Goal: Information Seeking & Learning: Learn about a topic

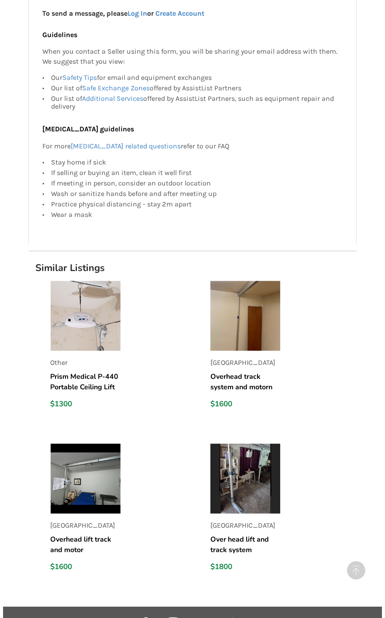
scroll to position [115, 0]
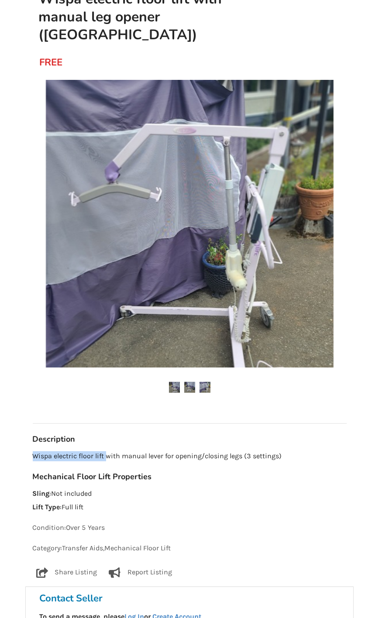
copy p "Wispa electric floor lift"
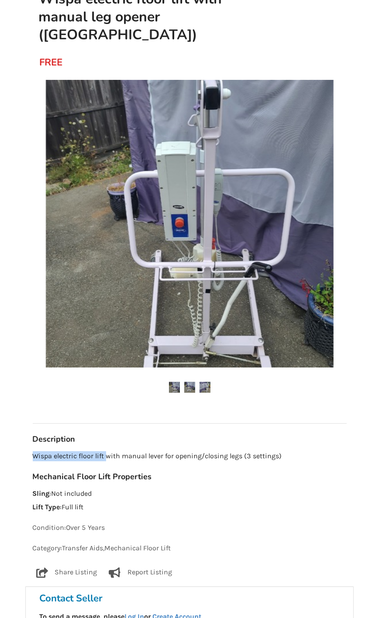
click at [106, 452] on p "Wispa electric floor lift with manual lever for opening/closing legs (3 setting…" at bounding box center [190, 457] width 314 height 10
click at [200, 165] on img at bounding box center [190, 224] width 288 height 288
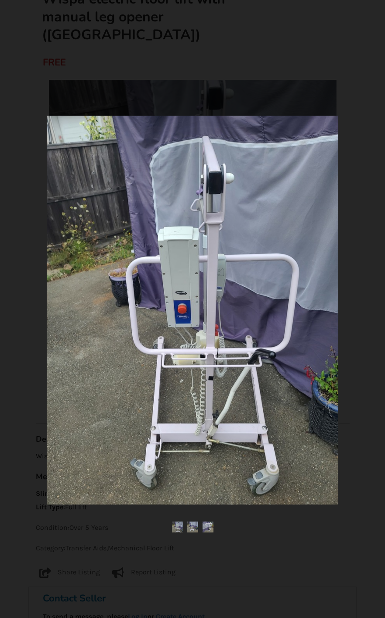
click at [180, 272] on img at bounding box center [193, 310] width 292 height 389
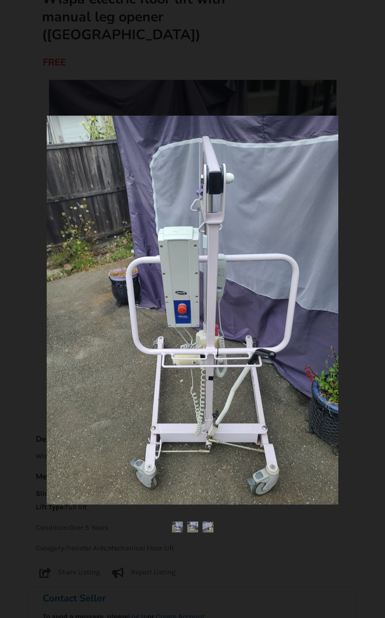
click at [209, 525] on img at bounding box center [208, 527] width 11 height 11
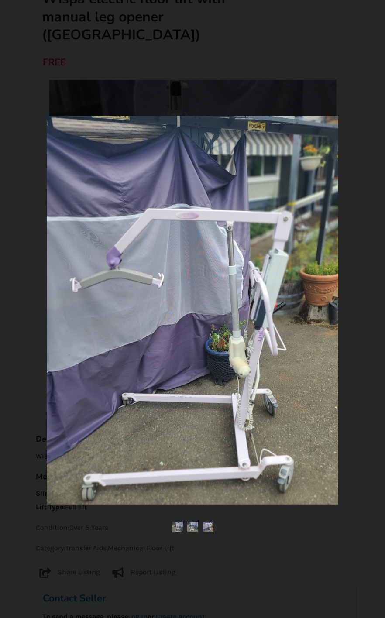
click at [197, 524] on img at bounding box center [192, 527] width 11 height 11
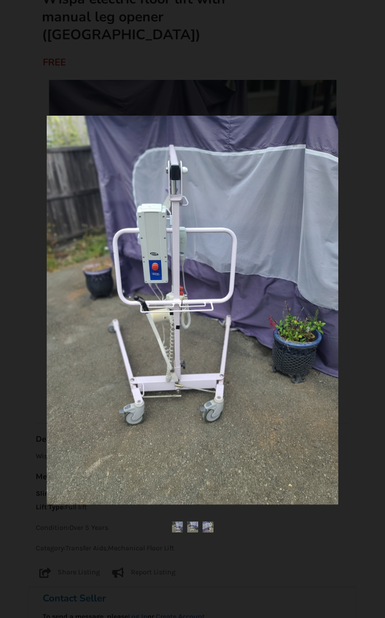
click at [180, 526] on img at bounding box center [177, 527] width 11 height 11
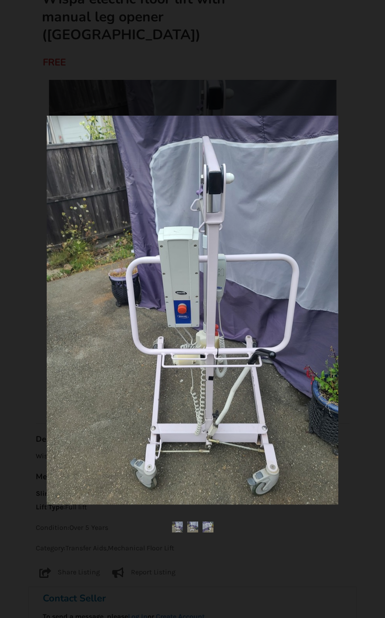
click at [195, 523] on img at bounding box center [192, 527] width 11 height 11
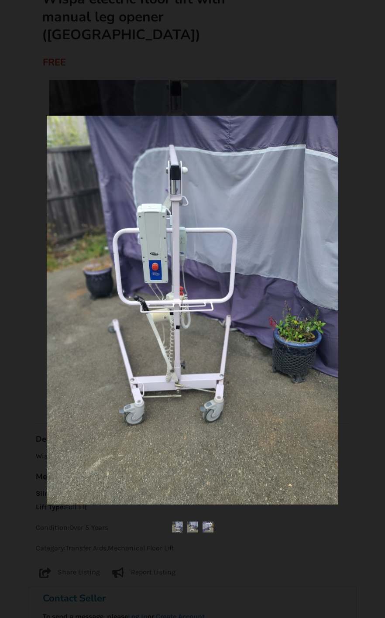
click at [211, 528] on img at bounding box center [208, 527] width 11 height 11
